Goal: Information Seeking & Learning: Check status

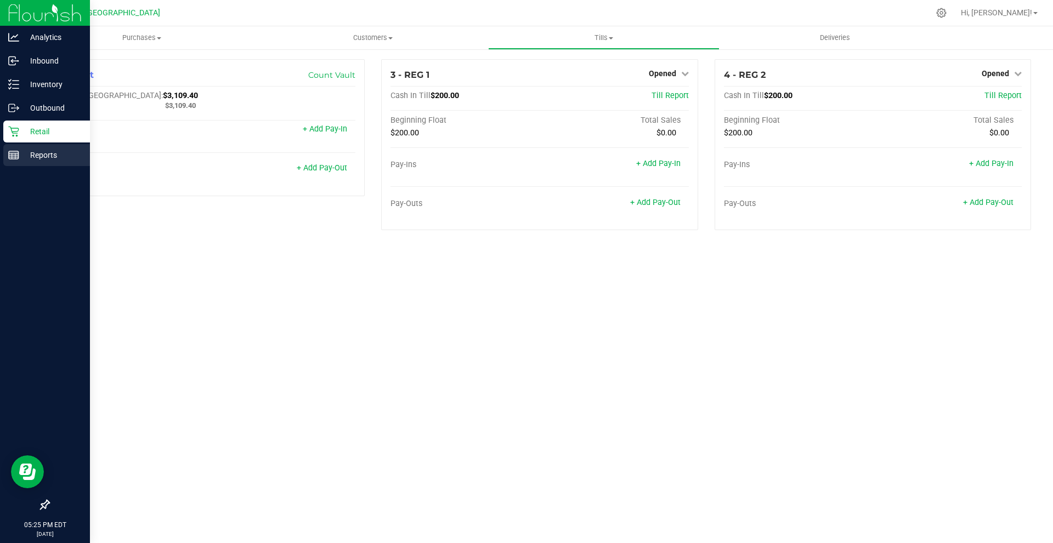
drag, startPoint x: 20, startPoint y: 154, endPoint x: 27, endPoint y: 147, distance: 10.5
click at [19, 154] on p "Reports" at bounding box center [52, 155] width 66 height 13
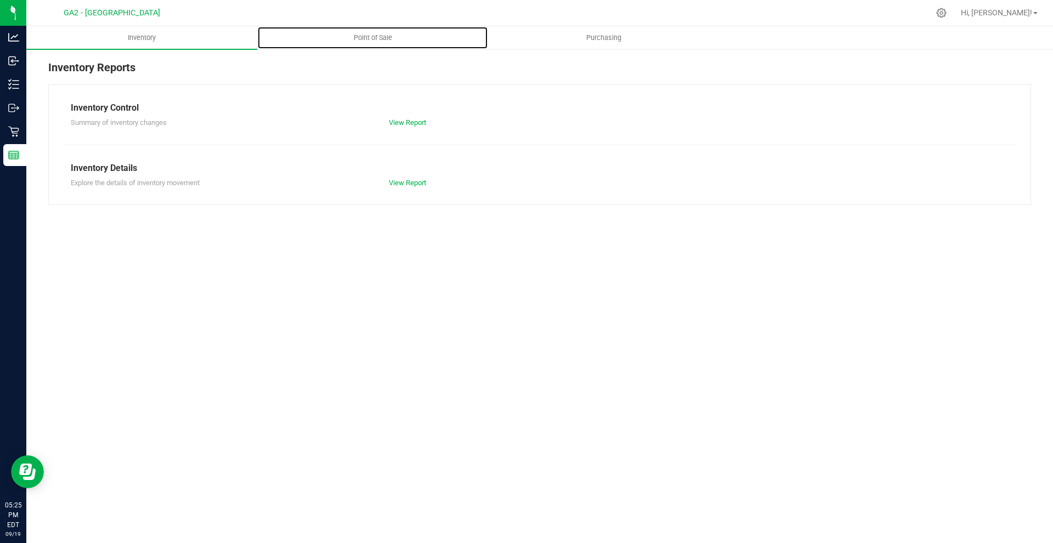
click at [380, 36] on span "Point of Sale" at bounding box center [373, 38] width 68 height 10
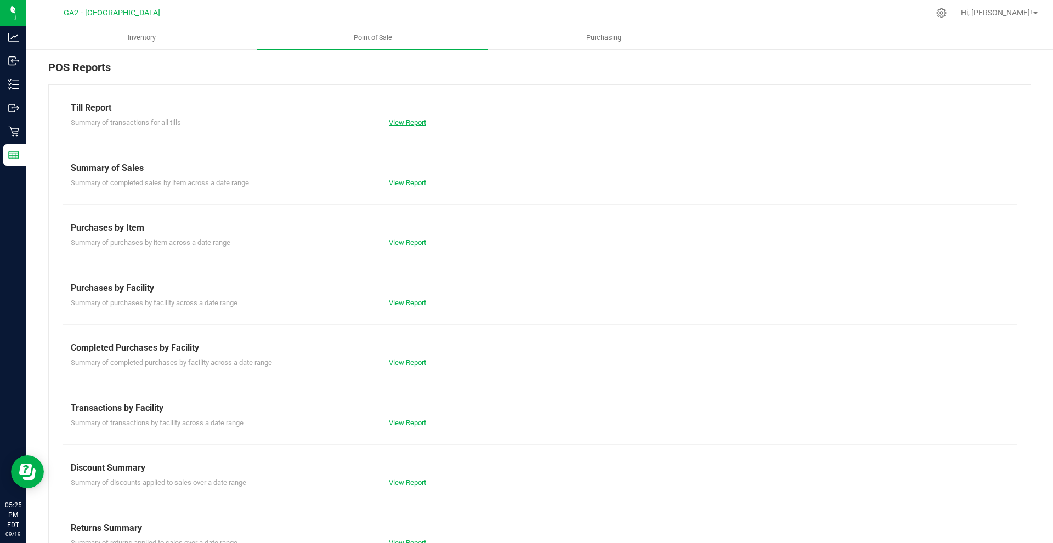
click at [401, 124] on link "View Report" at bounding box center [407, 122] width 37 height 8
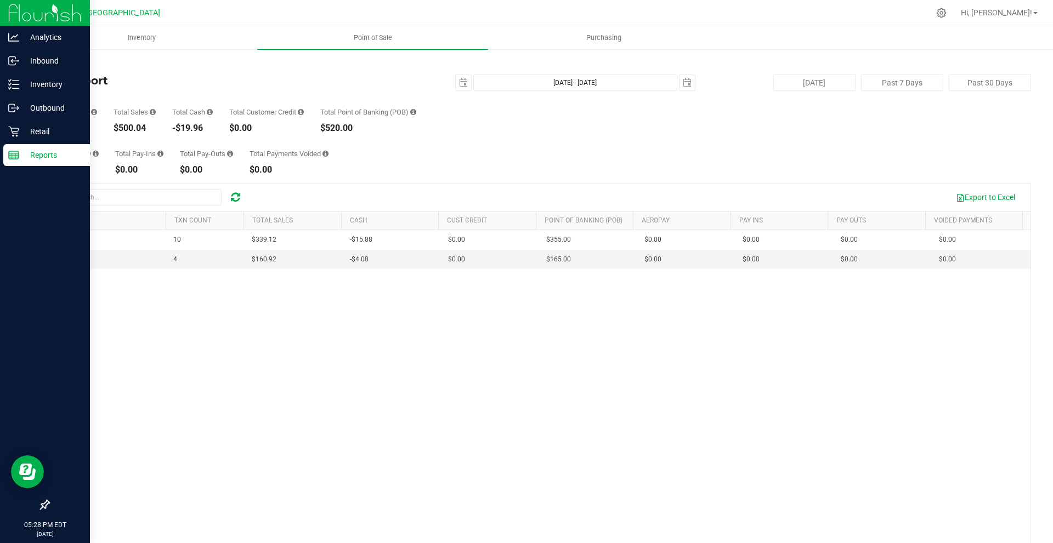
click at [4, 10] on div at bounding box center [45, 13] width 90 height 26
click at [23, 145] on div "Reports" at bounding box center [46, 155] width 87 height 22
